Goal: Task Accomplishment & Management: Use online tool/utility

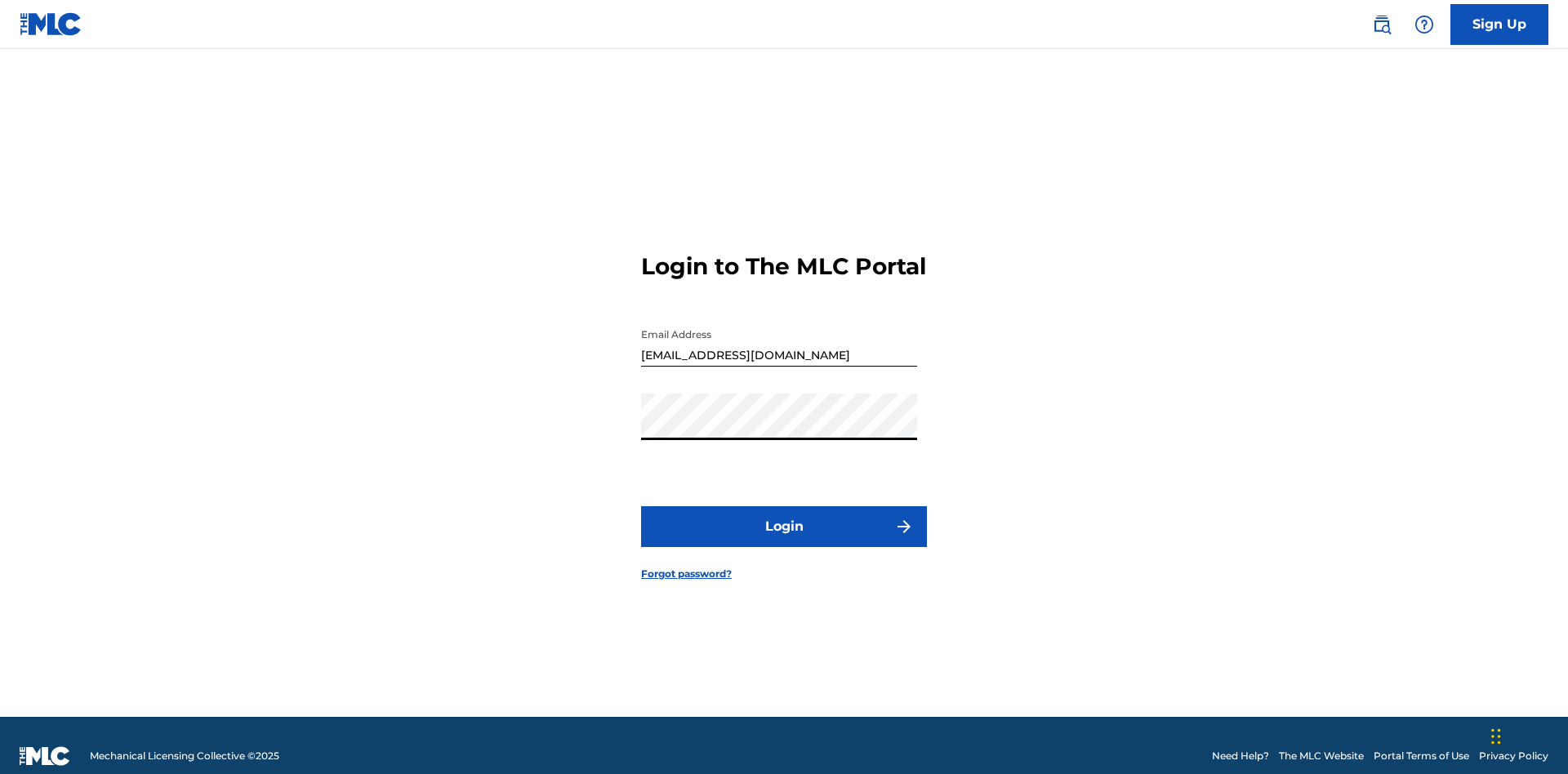
scroll to position [21, 0]
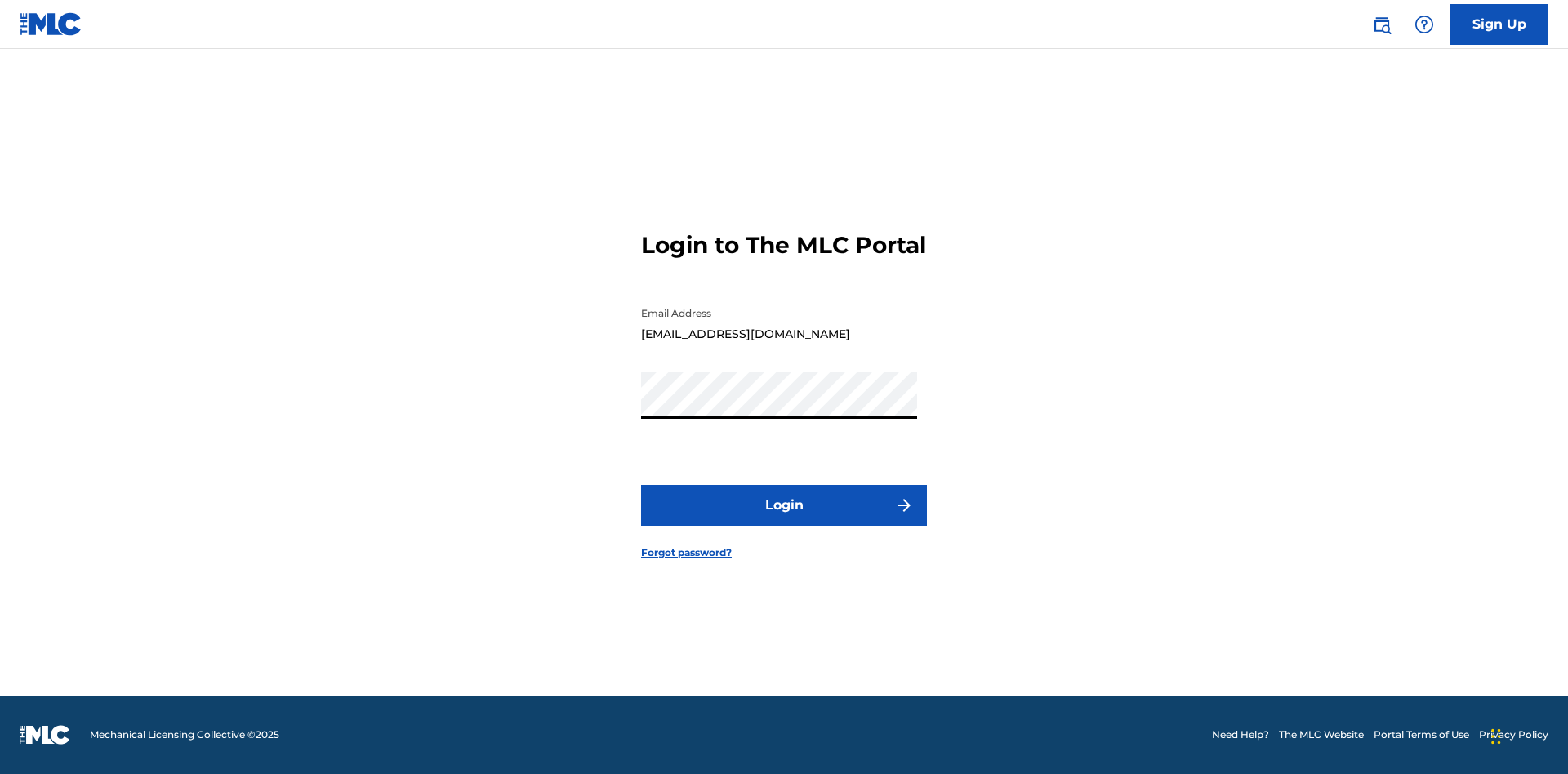
click at [784, 519] on button "Login" at bounding box center [784, 506] width 286 height 41
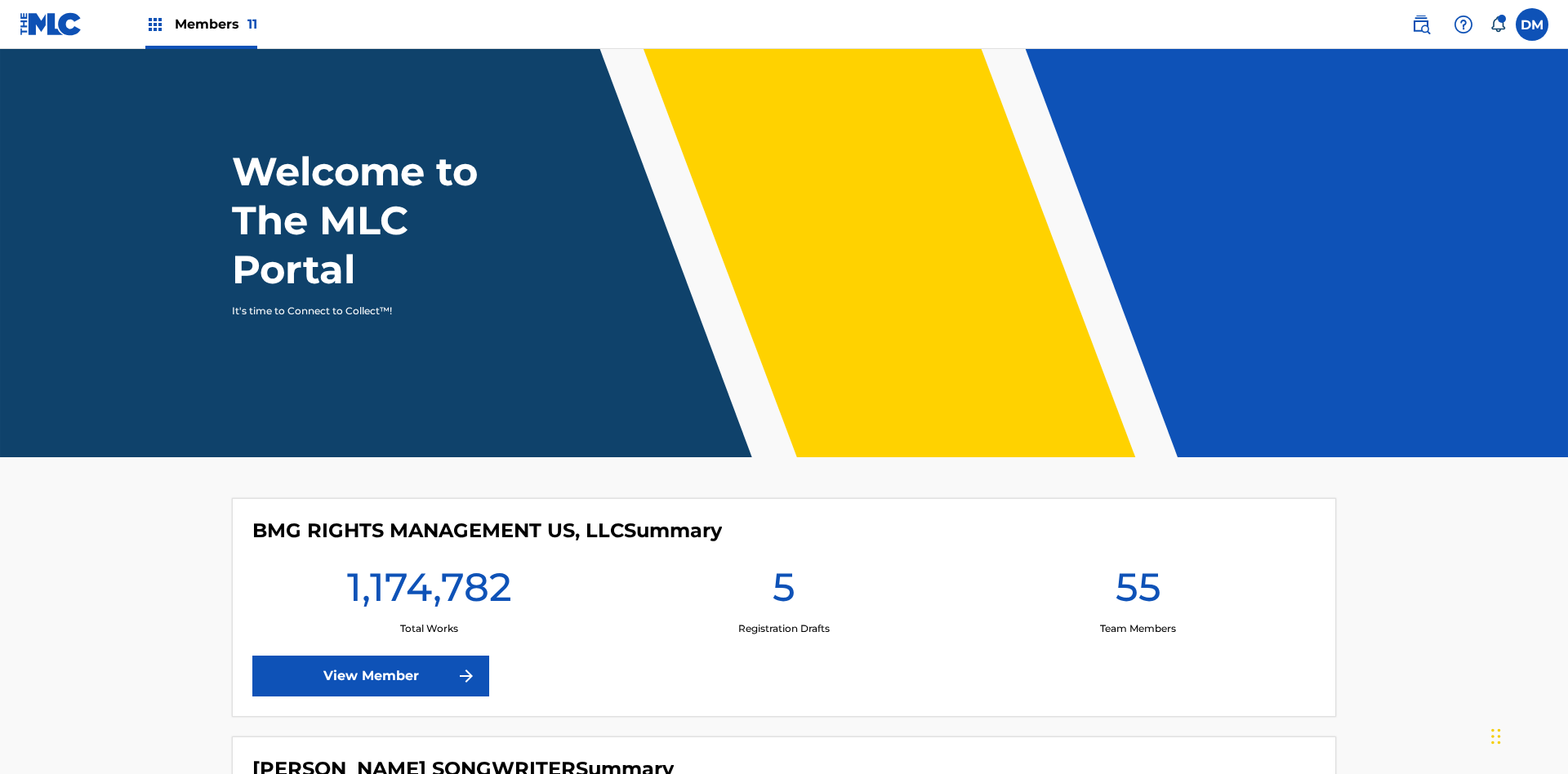
click at [201, 24] on span "Members 11" at bounding box center [215, 24] width 82 height 19
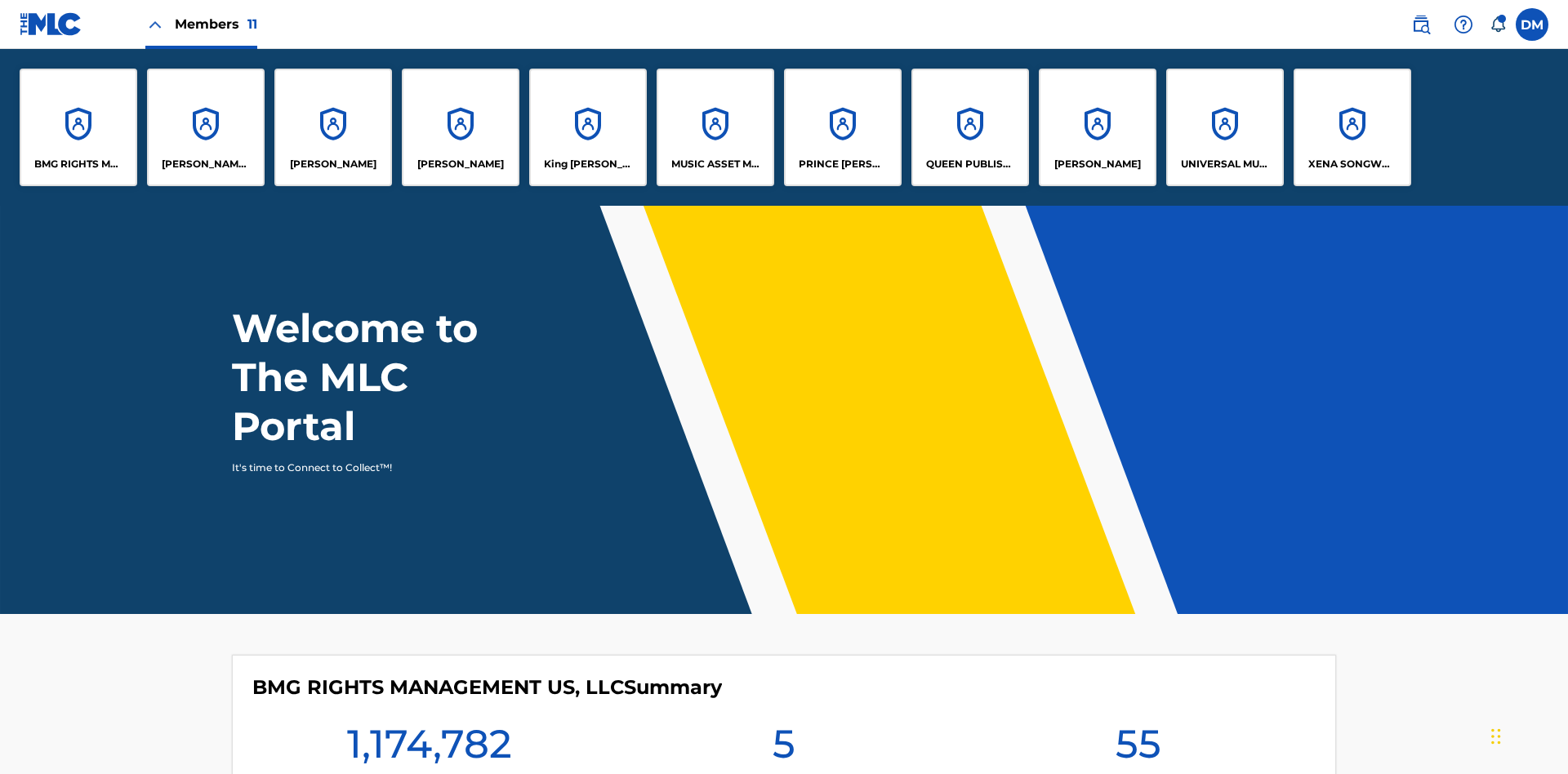
click at [587, 164] on p "King [PERSON_NAME]" at bounding box center [588, 164] width 89 height 15
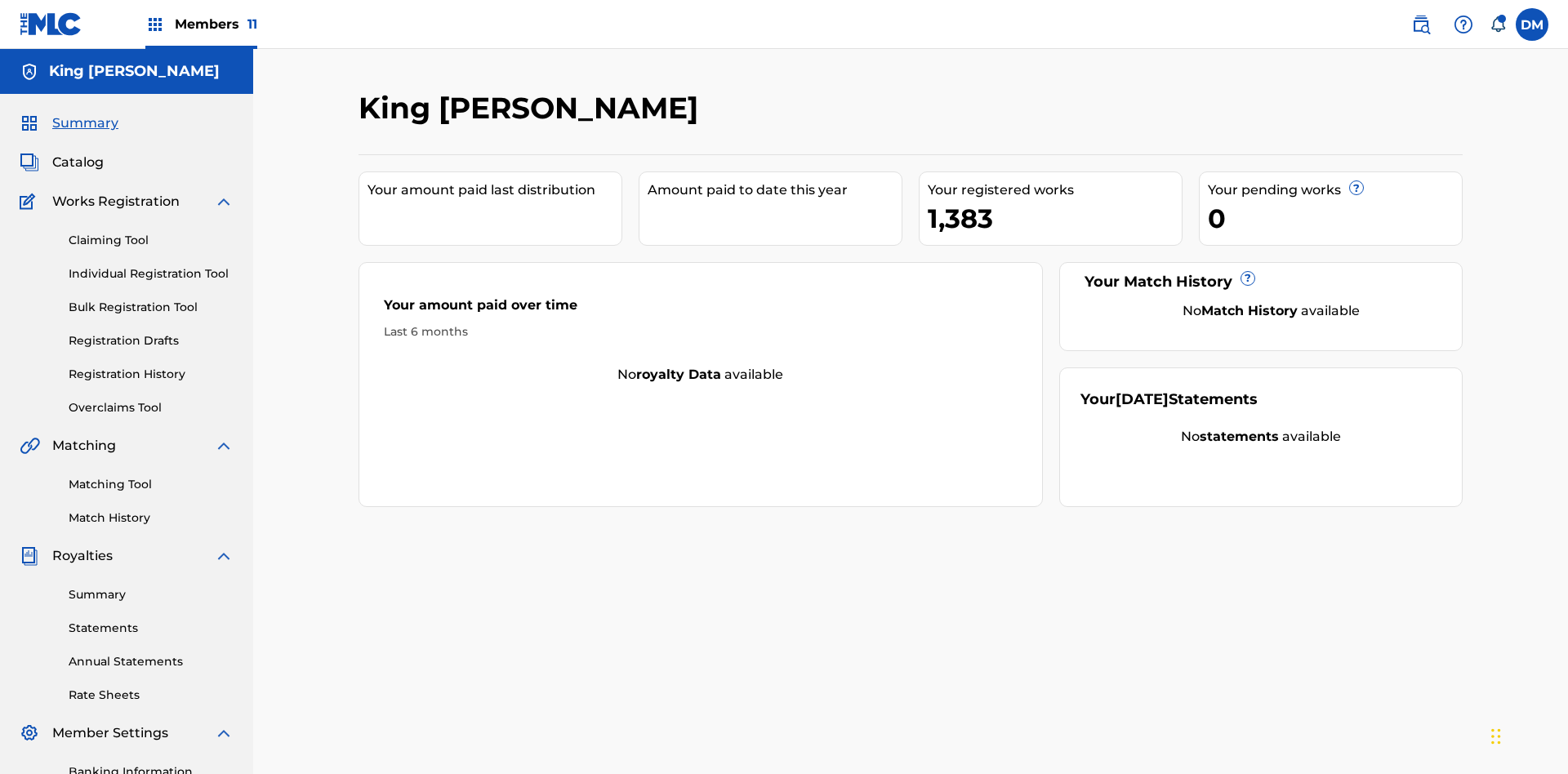
click at [151, 399] on link "Overclaims Tool" at bounding box center [151, 407] width 165 height 17
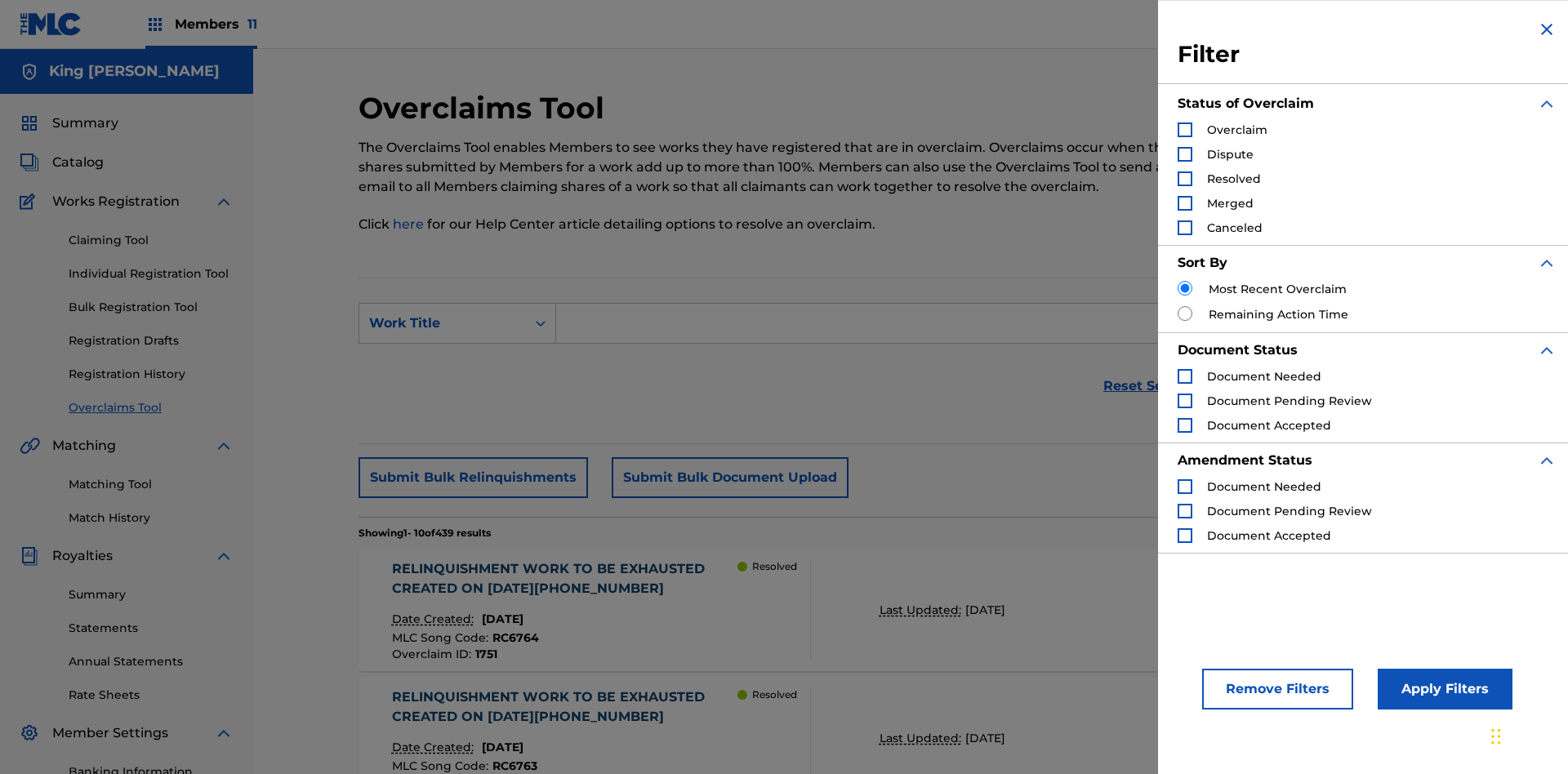
click at [1184, 130] on div "Search Form" at bounding box center [1184, 129] width 15 height 15
click at [1442, 689] on button "Apply Filters" at bounding box center [1445, 689] width 135 height 41
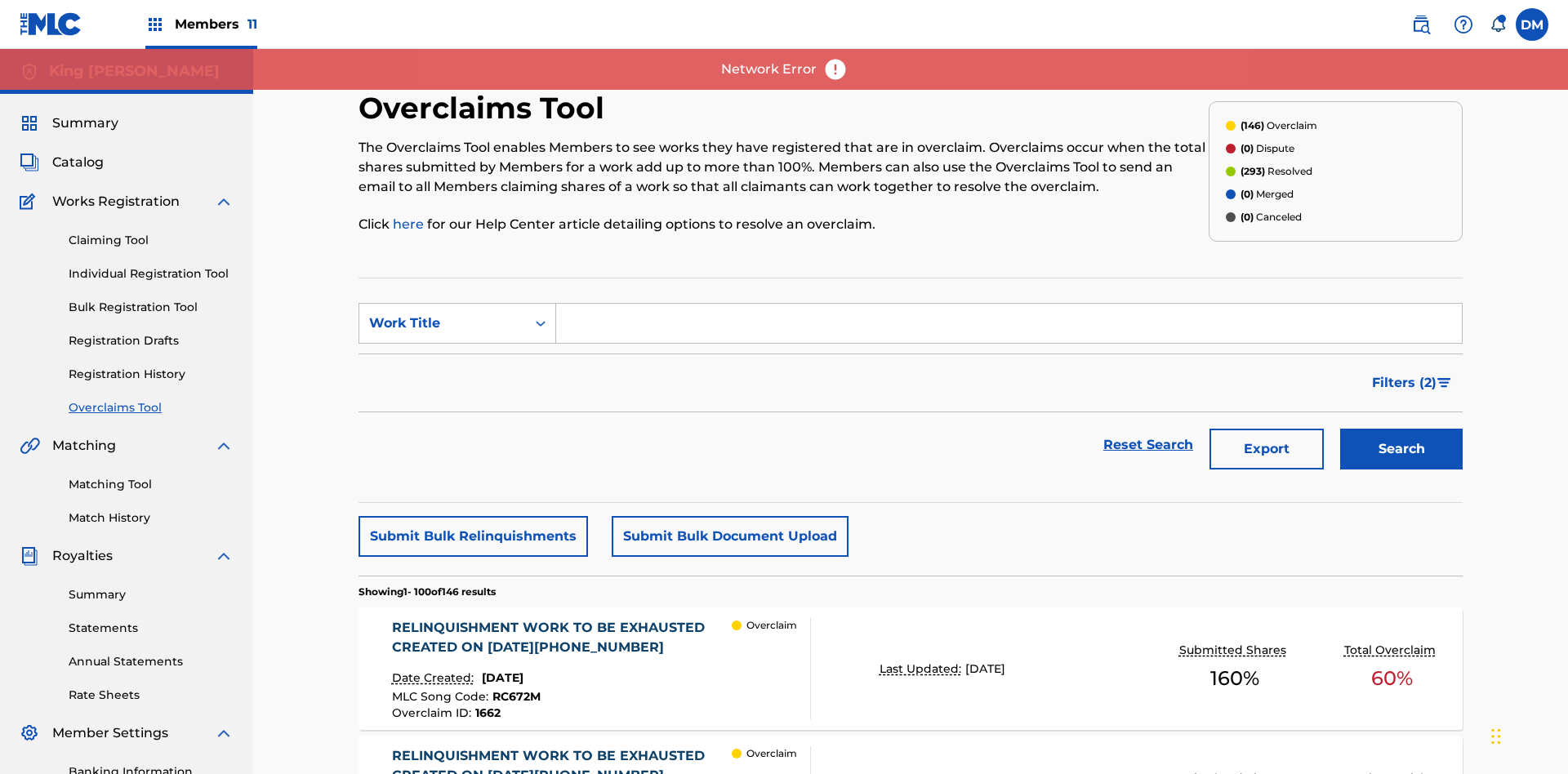
click at [727, 516] on button "Submit Bulk Document Upload" at bounding box center [729, 537] width 237 height 41
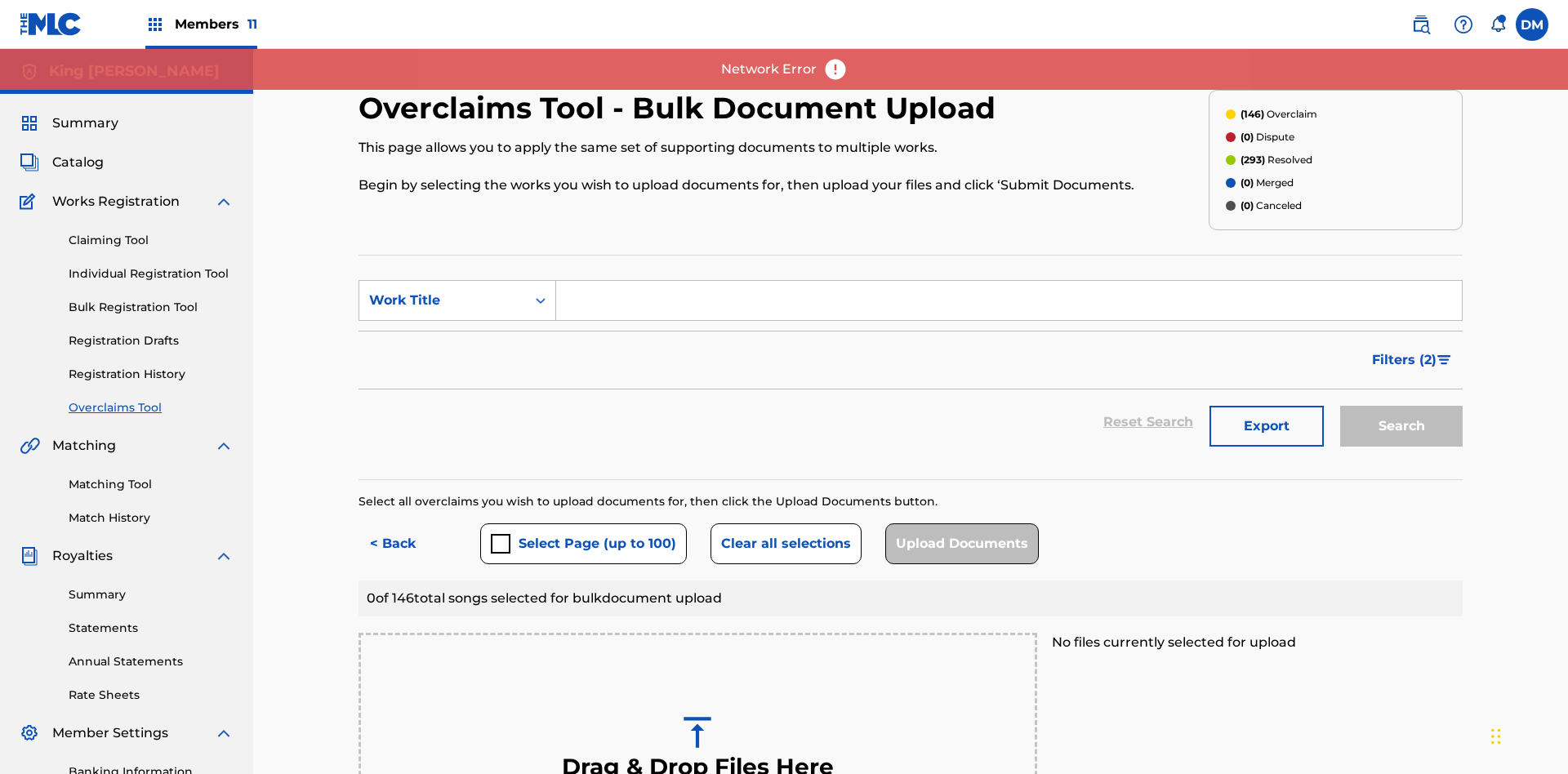
click at [582, 523] on button "Select Page (up to 100)" at bounding box center [583, 544] width 206 height 41
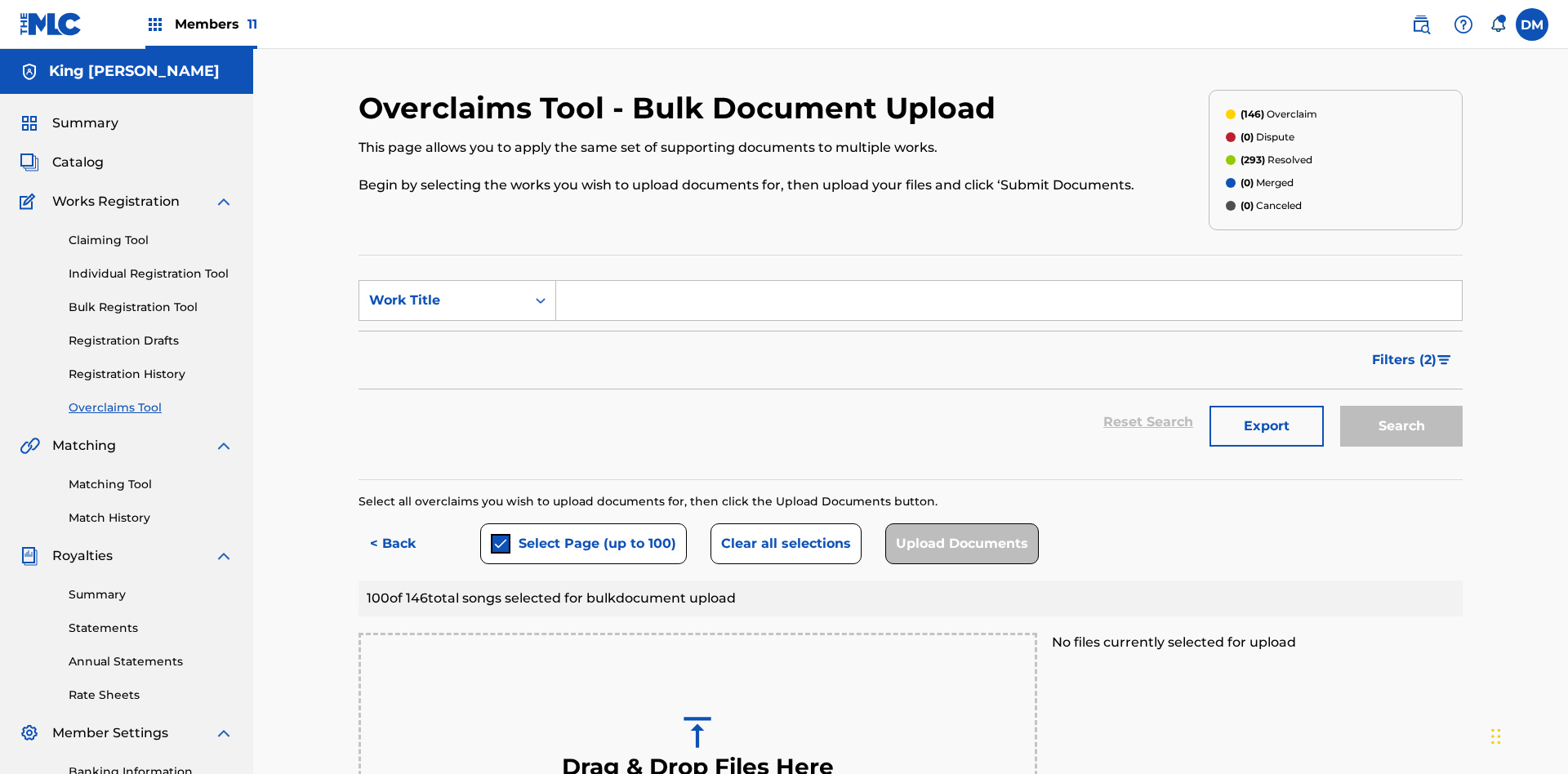
click at [783, 523] on button "Clear all selections" at bounding box center [786, 544] width 151 height 41
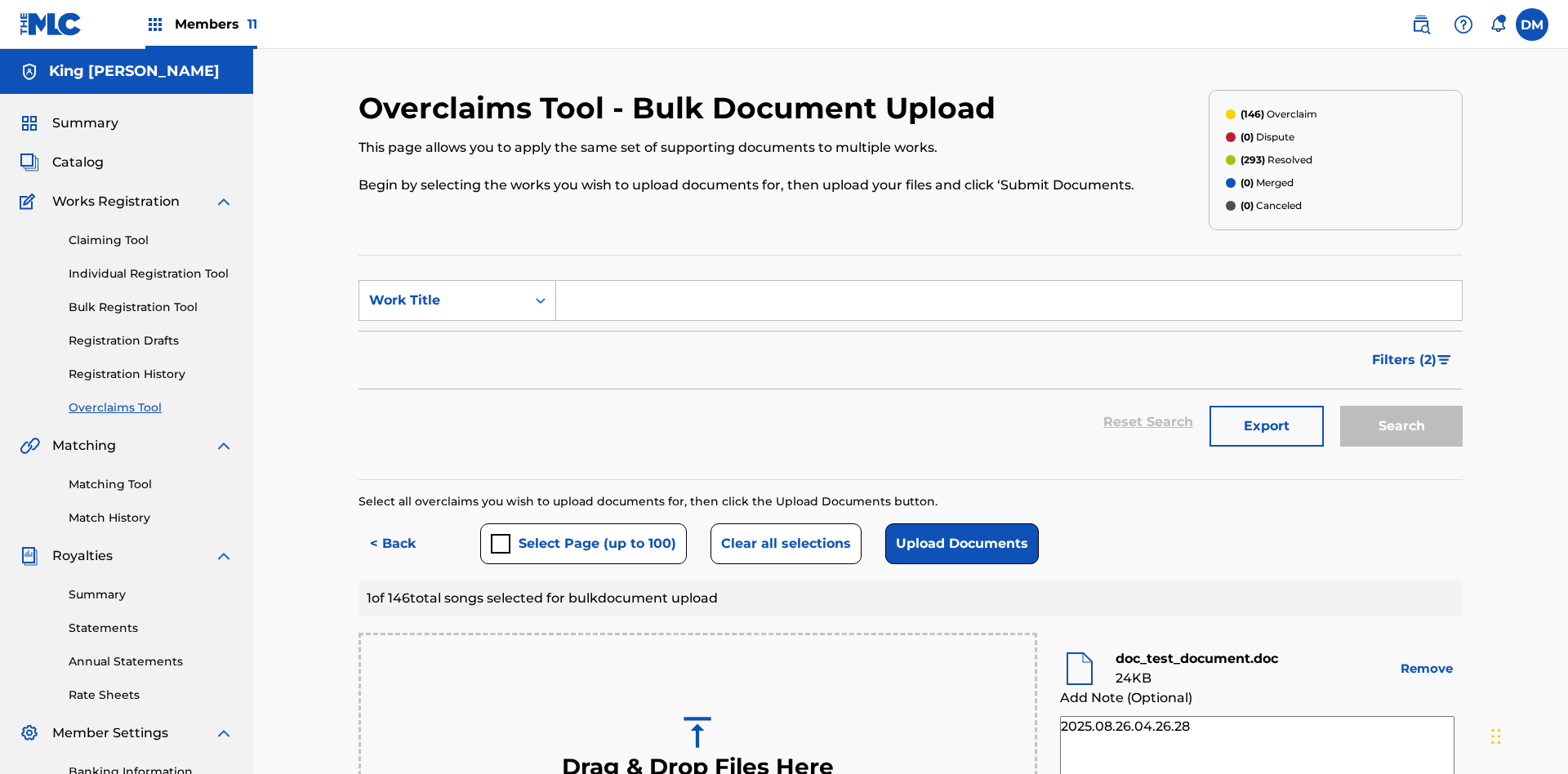
type textarea "2025.08.26.04.26.28"
type textarea "2025.08.26.04.26.29"
click at [958, 523] on button "Upload Documents" at bounding box center [961, 544] width 153 height 41
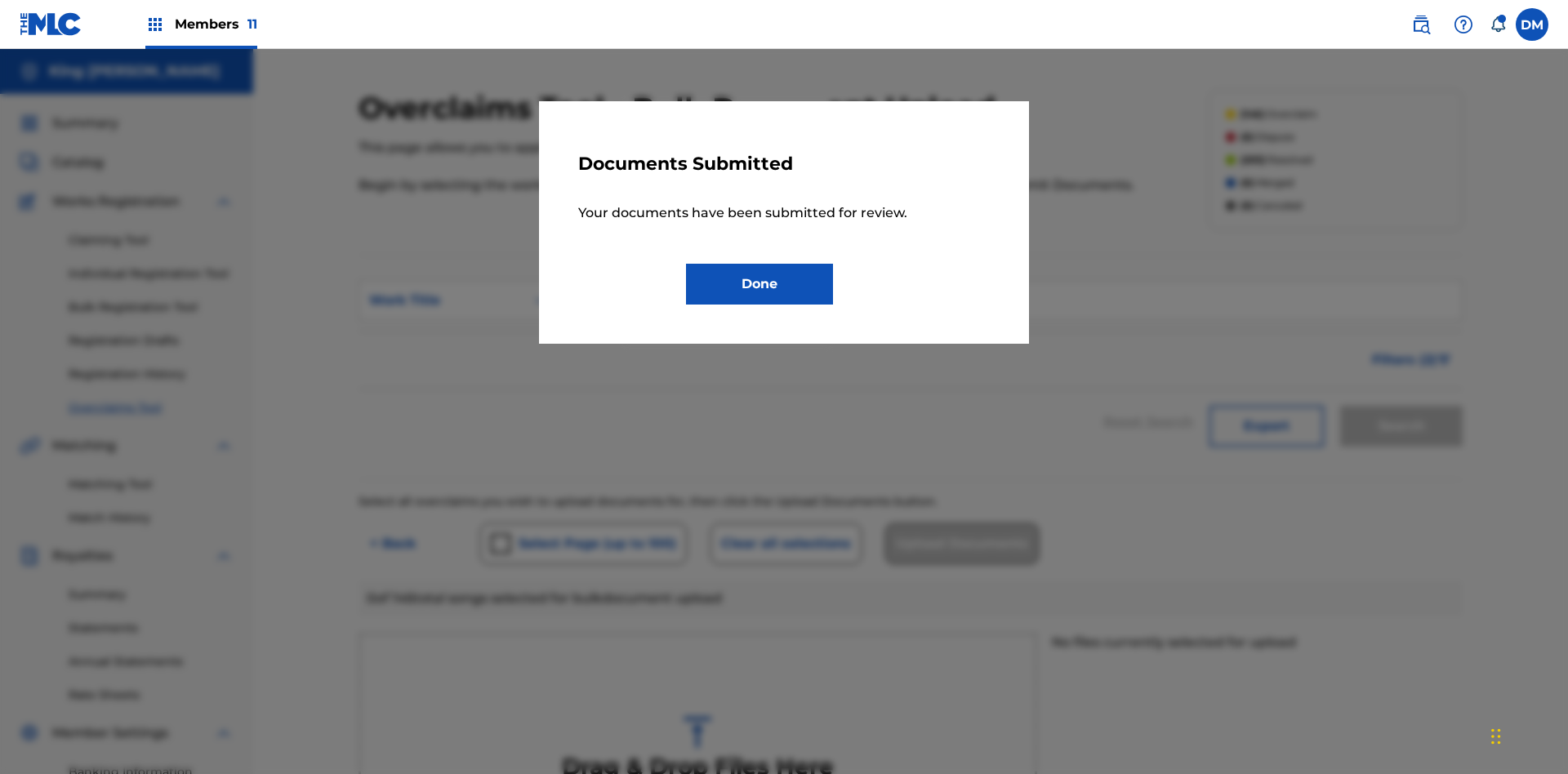
click at [759, 283] on button "Done" at bounding box center [759, 284] width 147 height 41
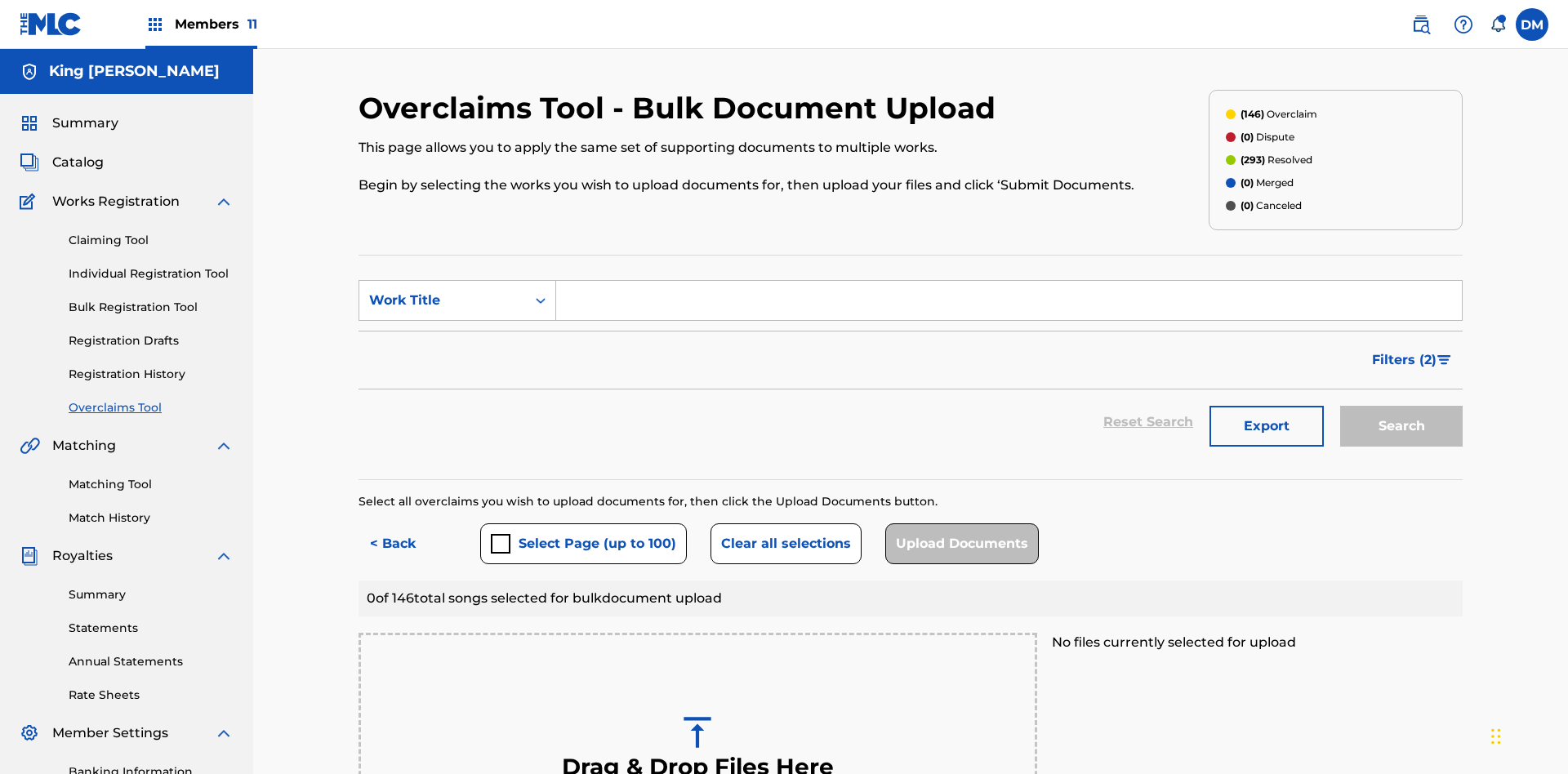
click at [408, 523] on button "< Back" at bounding box center [408, 544] width 98 height 41
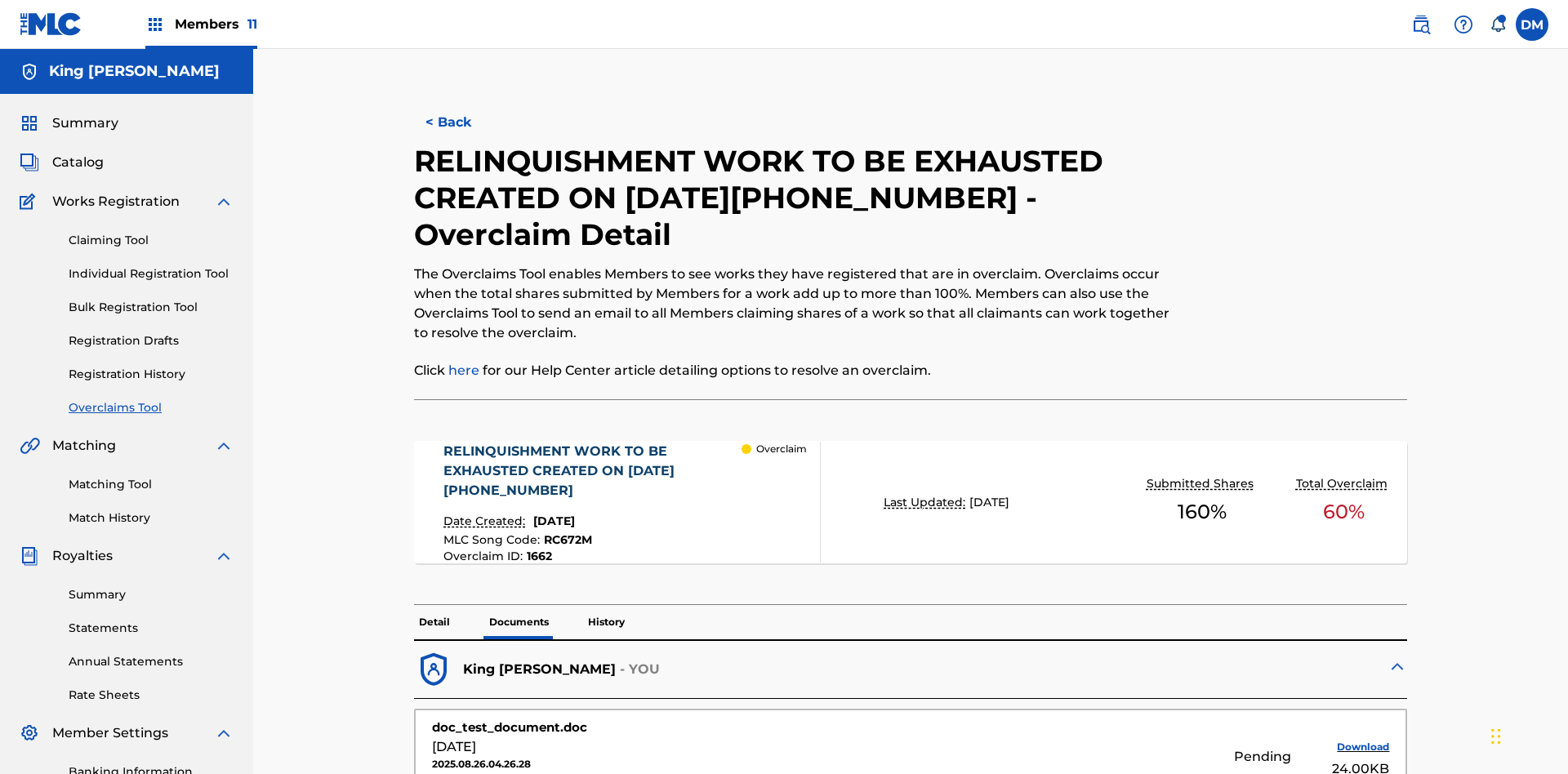
scroll to position [238, 0]
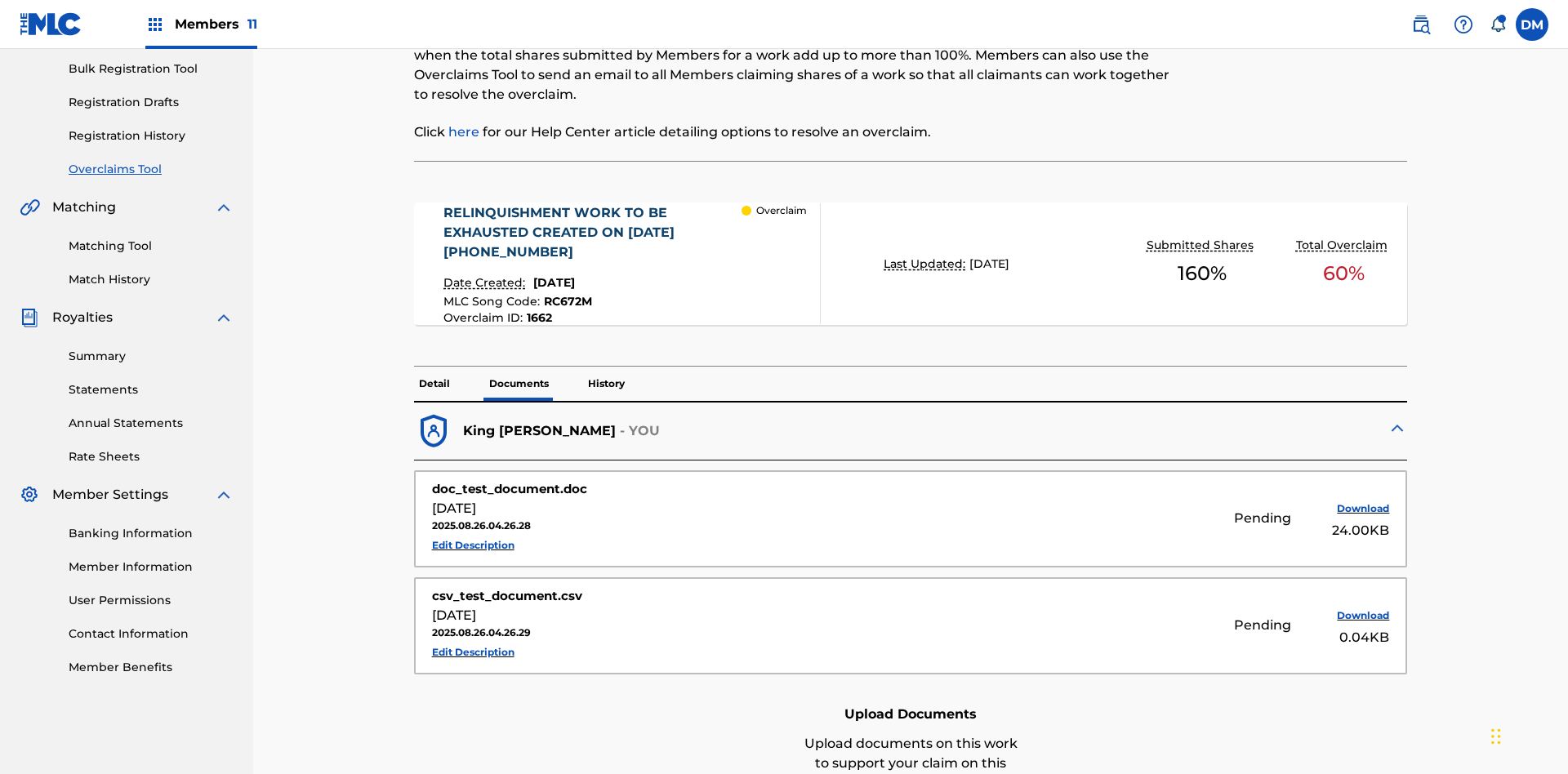
click at [605, 367] on p "History" at bounding box center [606, 383] width 47 height 35
